Goal: Task Accomplishment & Management: Use online tool/utility

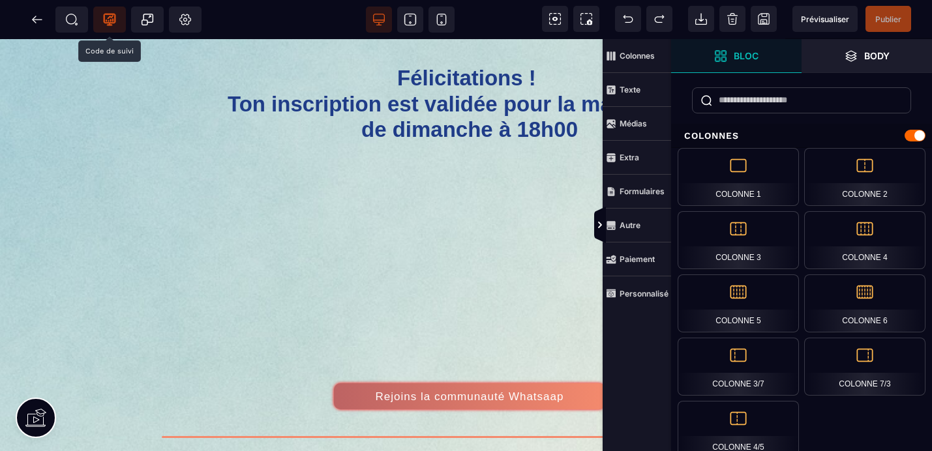
click at [106, 16] on icon at bounding box center [109, 19] width 13 height 13
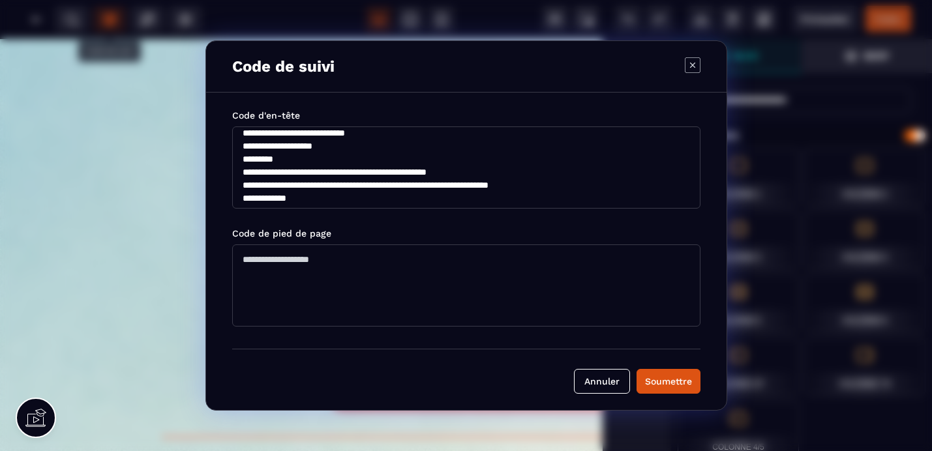
scroll to position [133, 0]
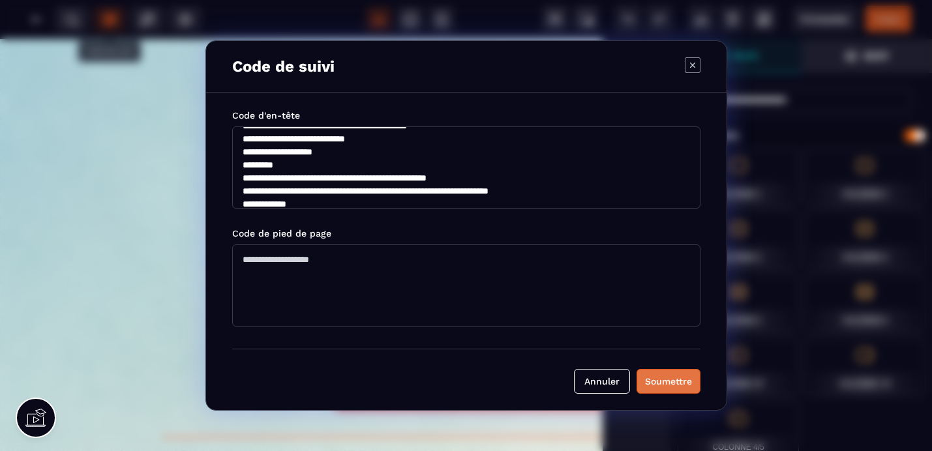
click at [676, 385] on div "Soumettre" at bounding box center [668, 381] width 47 height 13
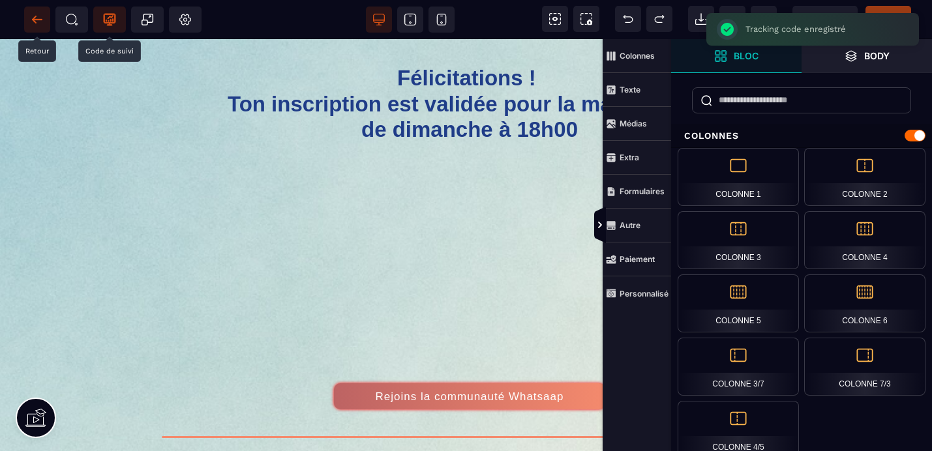
click at [33, 18] on icon at bounding box center [37, 19] width 13 height 13
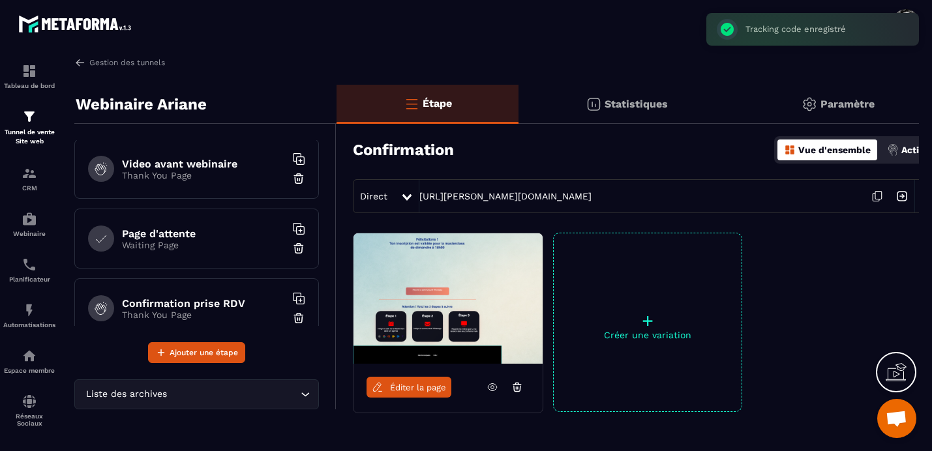
scroll to position [163, 0]
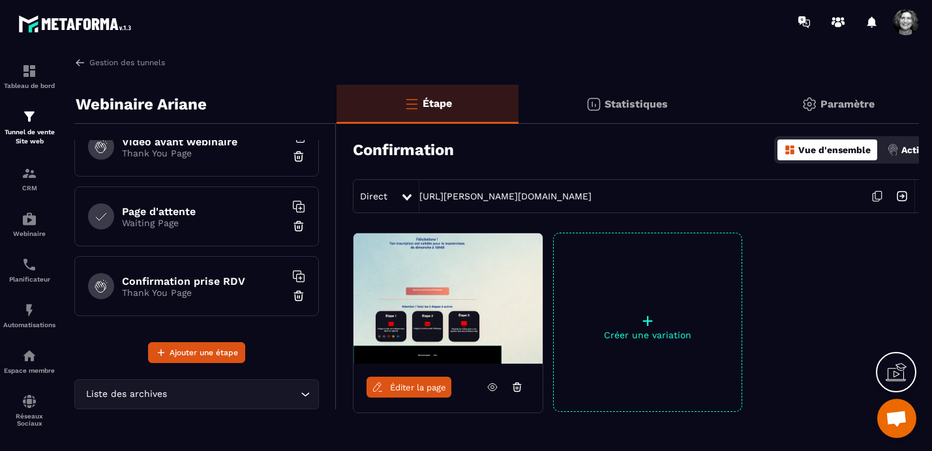
click at [211, 288] on p "Thank You Page" at bounding box center [203, 293] width 163 height 10
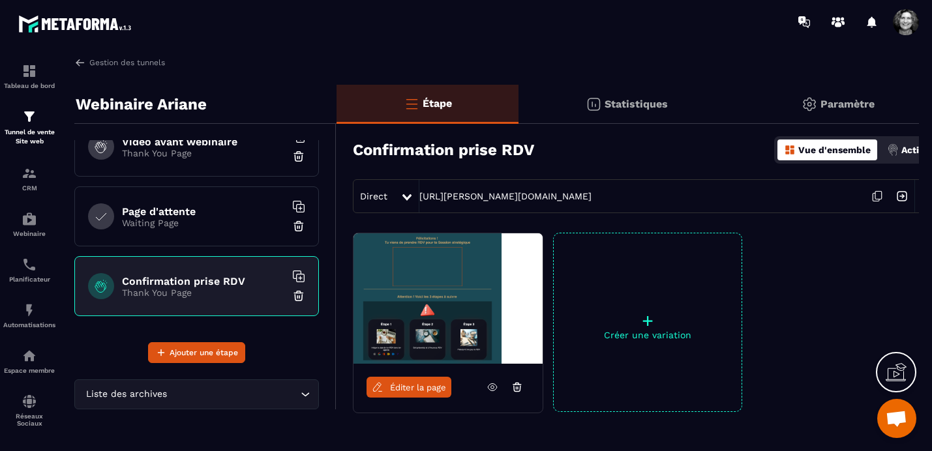
click at [404, 395] on link "Éditer la page" at bounding box center [408, 387] width 85 height 21
